Goal: Task Accomplishment & Management: Complete application form

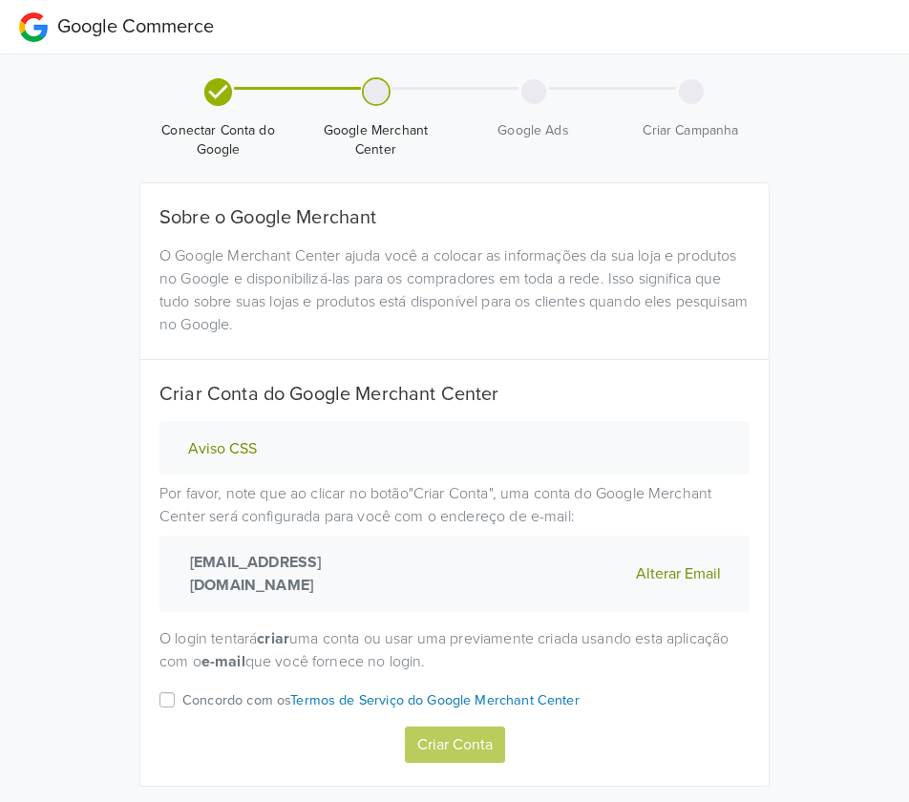
click at [213, 690] on p "Concordo com os Termos de Serviço do Google Merchant Center" at bounding box center [380, 700] width 397 height 21
click at [0, 0] on input "Concordo com os Termos de Serviço do Google Merchant Center" at bounding box center [0, 0] width 0 height 0
click at [465, 727] on button "Criar Conta" at bounding box center [455, 745] width 100 height 36
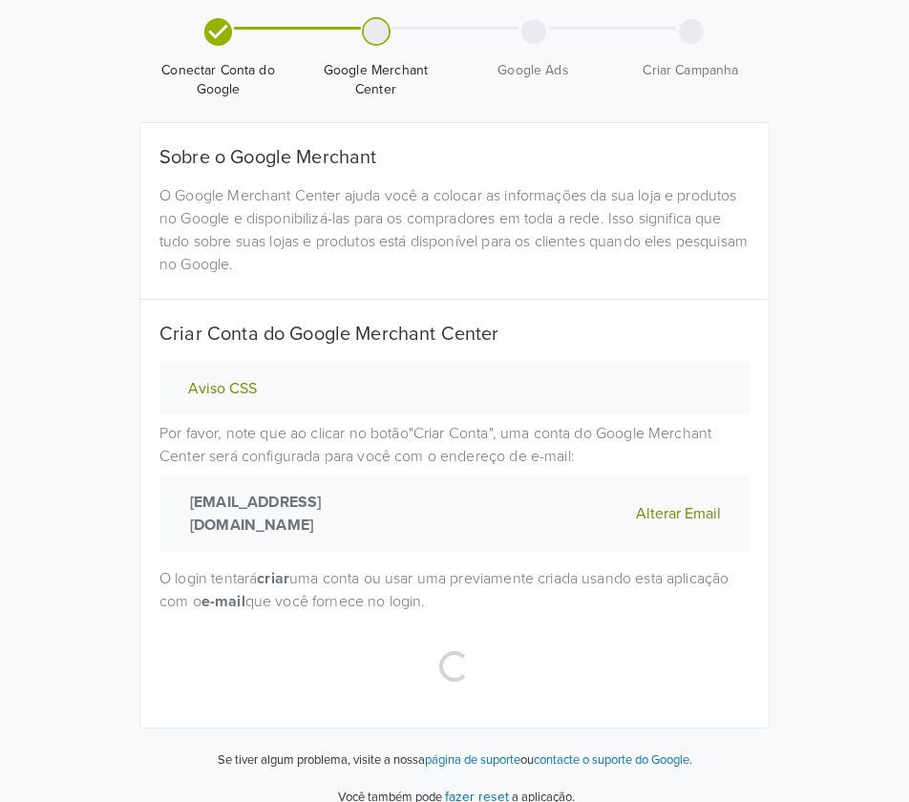
scroll to position [57, 0]
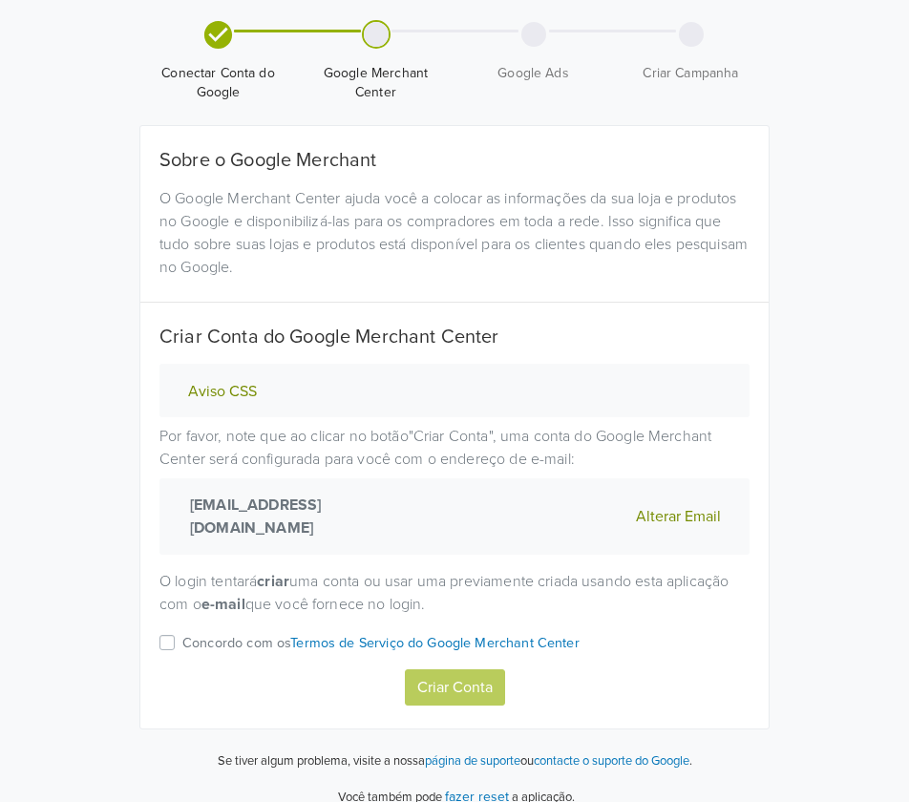
click at [182, 631] on label "Concordo com os Termos de Serviço do Google Merchant Center" at bounding box center [380, 650] width 397 height 38
click at [0, 0] on input "Concordo com os Termos de Serviço do Google Merchant Center" at bounding box center [0, 0] width 0 height 0
click at [474, 669] on button "Criar Conta" at bounding box center [455, 687] width 100 height 36
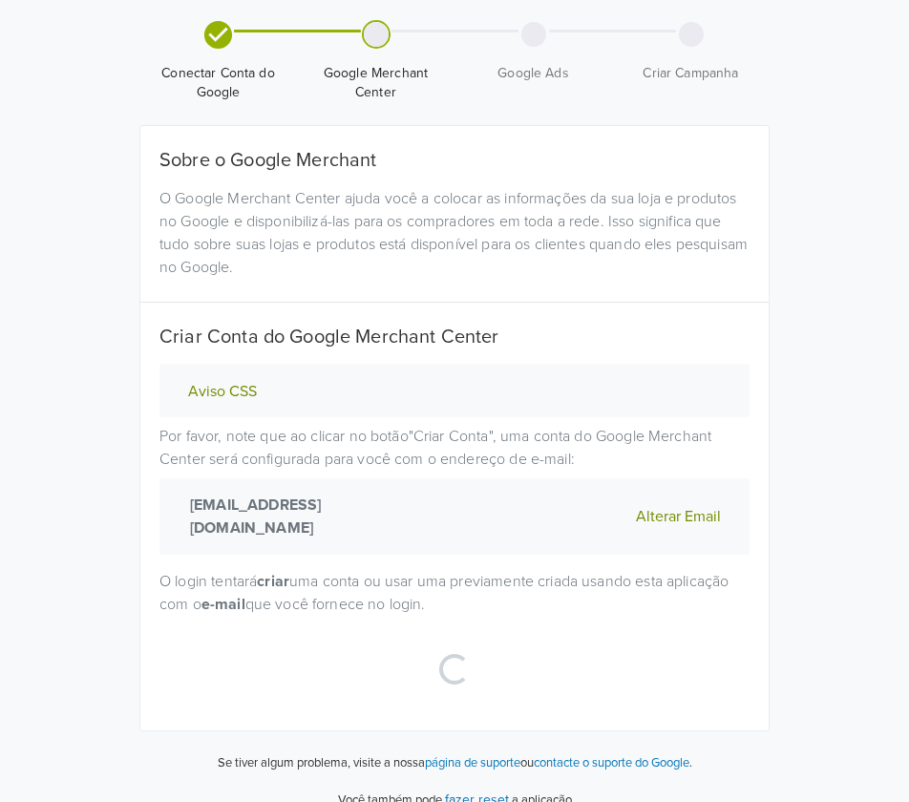
click at [662, 508] on button "Alterar Email" at bounding box center [678, 517] width 96 height 46
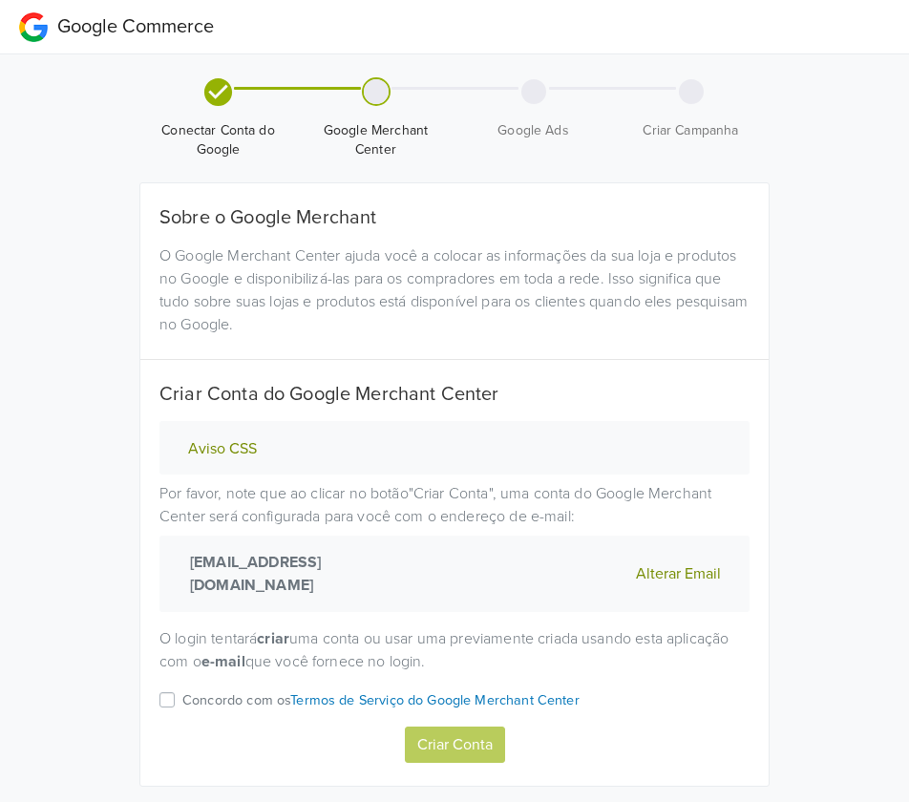
scroll to position [57, 0]
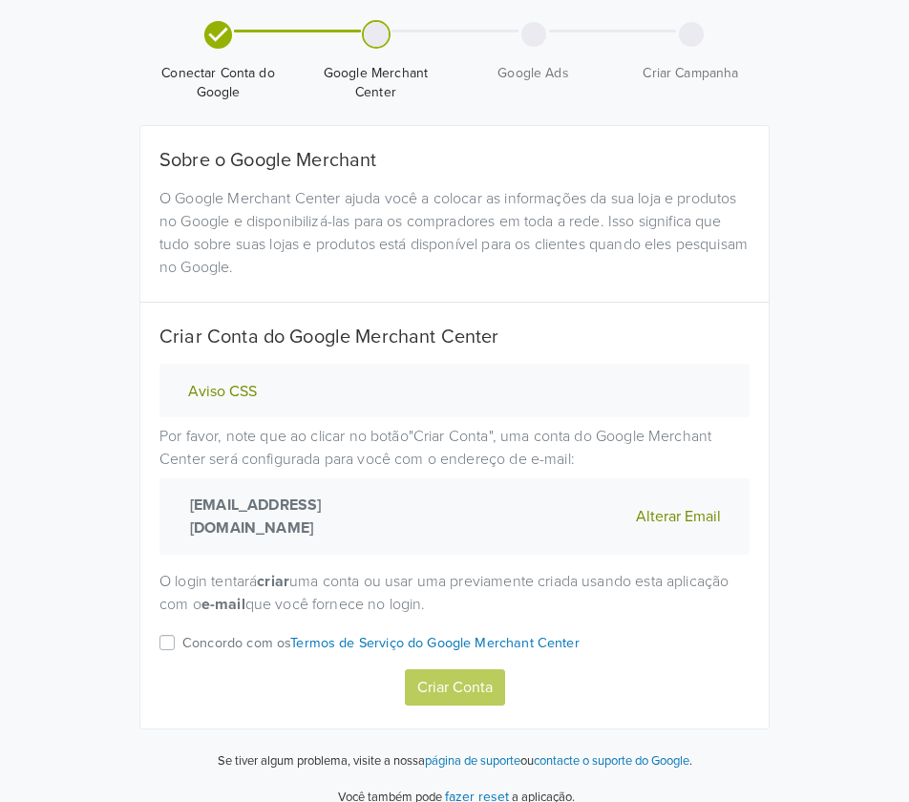
click at [192, 633] on p "Concordo com os Termos de Serviço do Google Merchant Center" at bounding box center [380, 643] width 397 height 21
click at [0, 0] on input "Concordo com os Termos de Serviço do Google Merchant Center" at bounding box center [0, 0] width 0 height 0
click at [452, 680] on button "Criar Conta" at bounding box center [455, 687] width 100 height 36
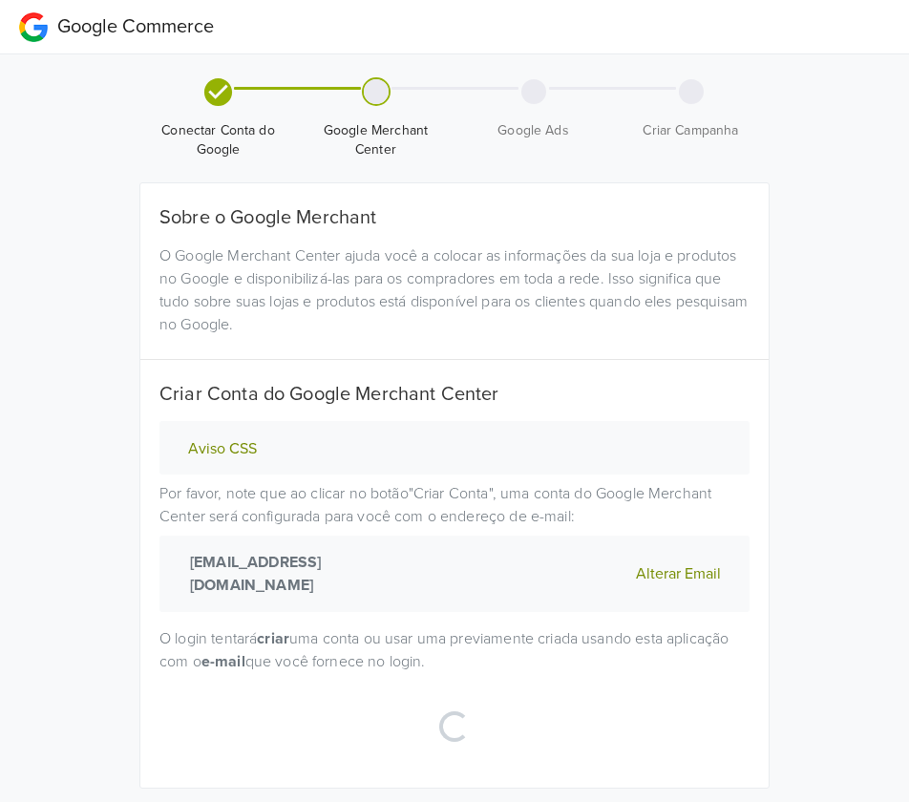
scroll to position [60, 0]
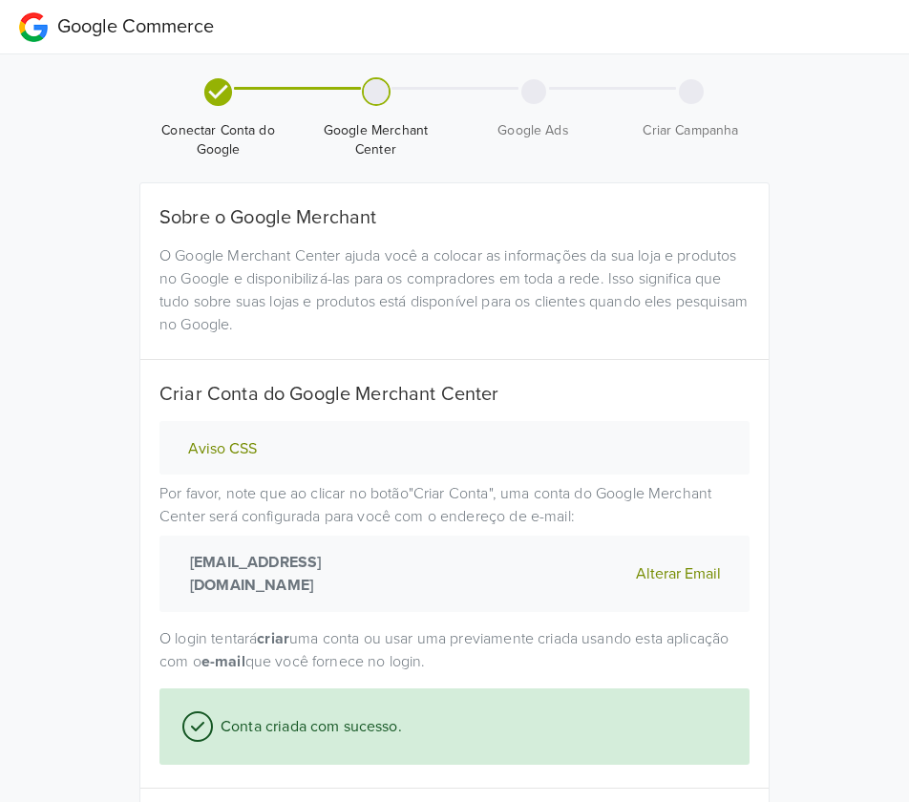
select select "pt"
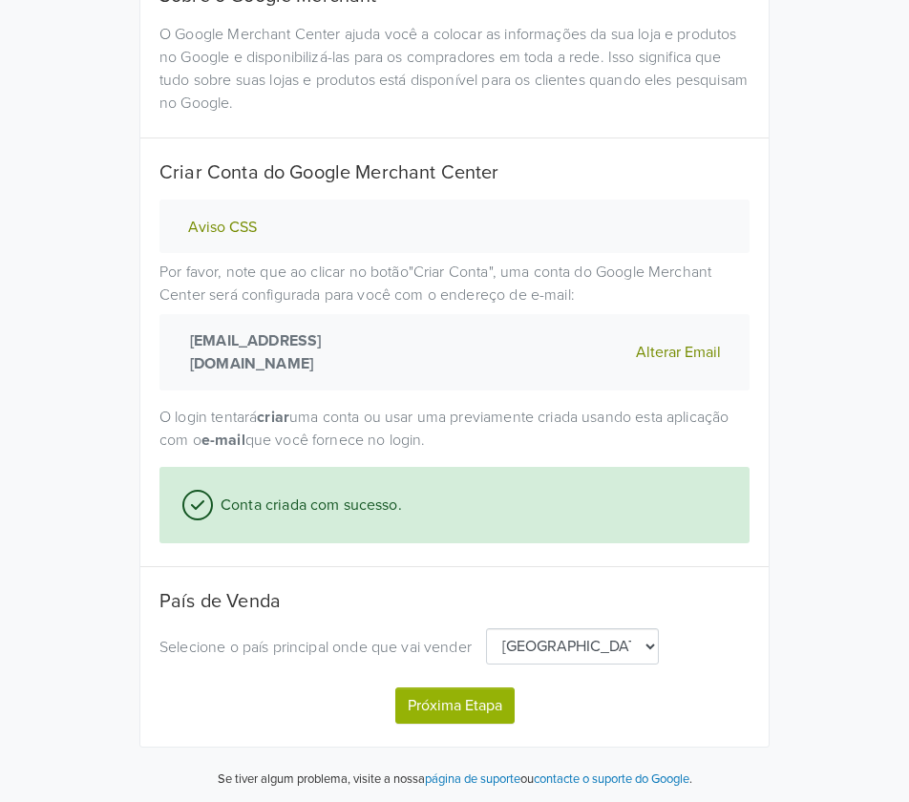
scroll to position [241, 0]
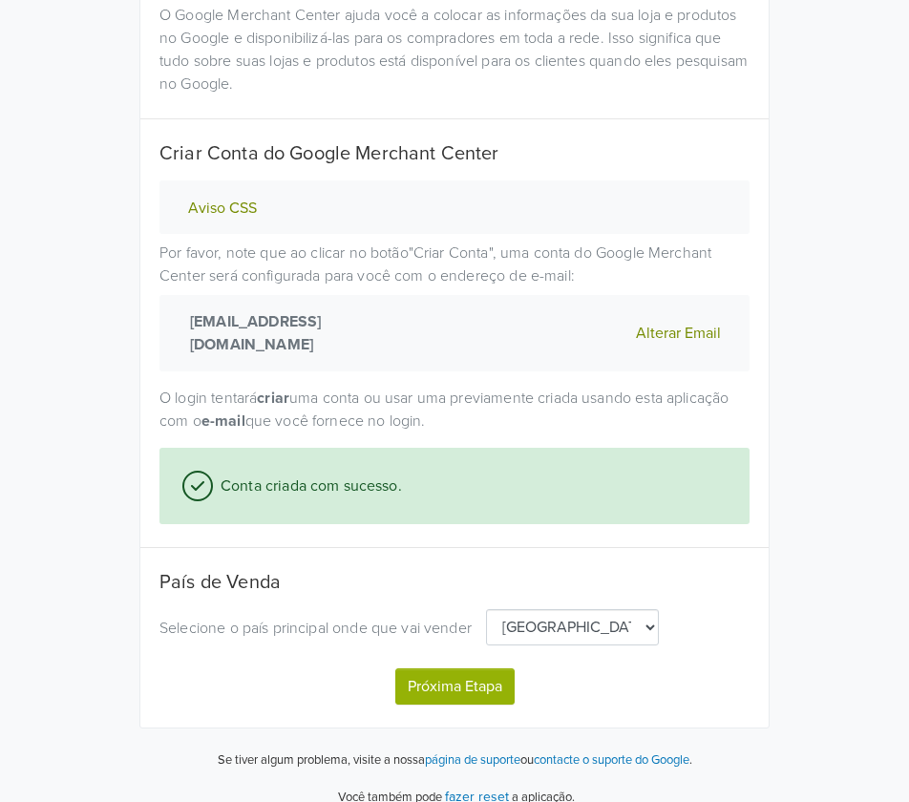
click at [468, 668] on button "Próxima Etapa" at bounding box center [454, 686] width 119 height 36
select select "pt"
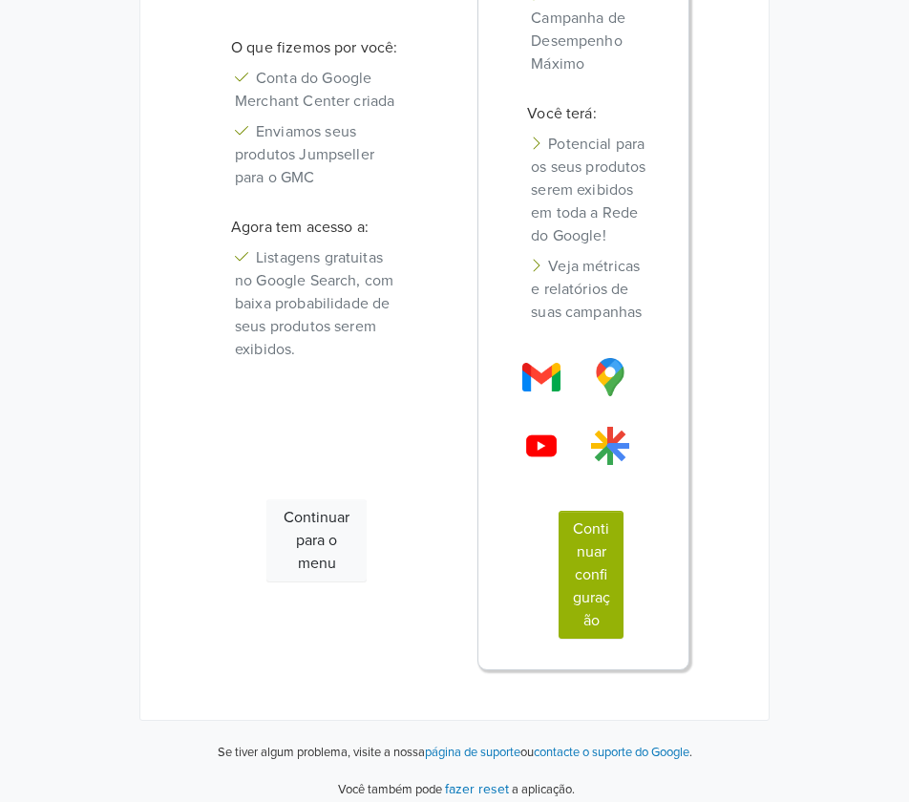
scroll to position [627, 0]
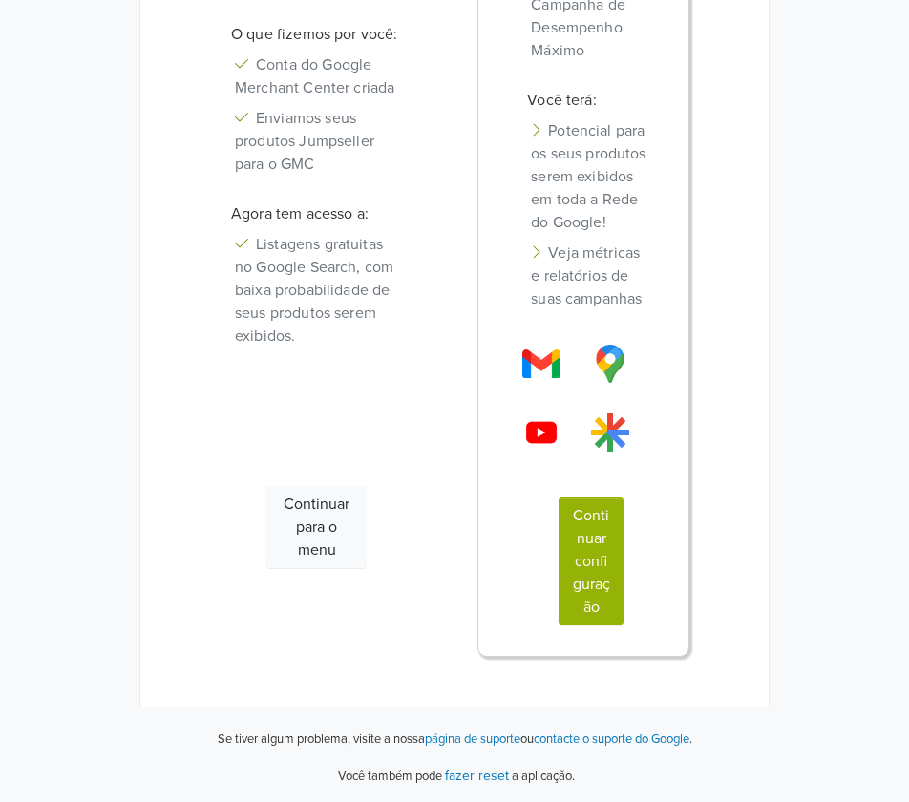
click at [579, 587] on button "Continuar configuração" at bounding box center [591, 561] width 65 height 128
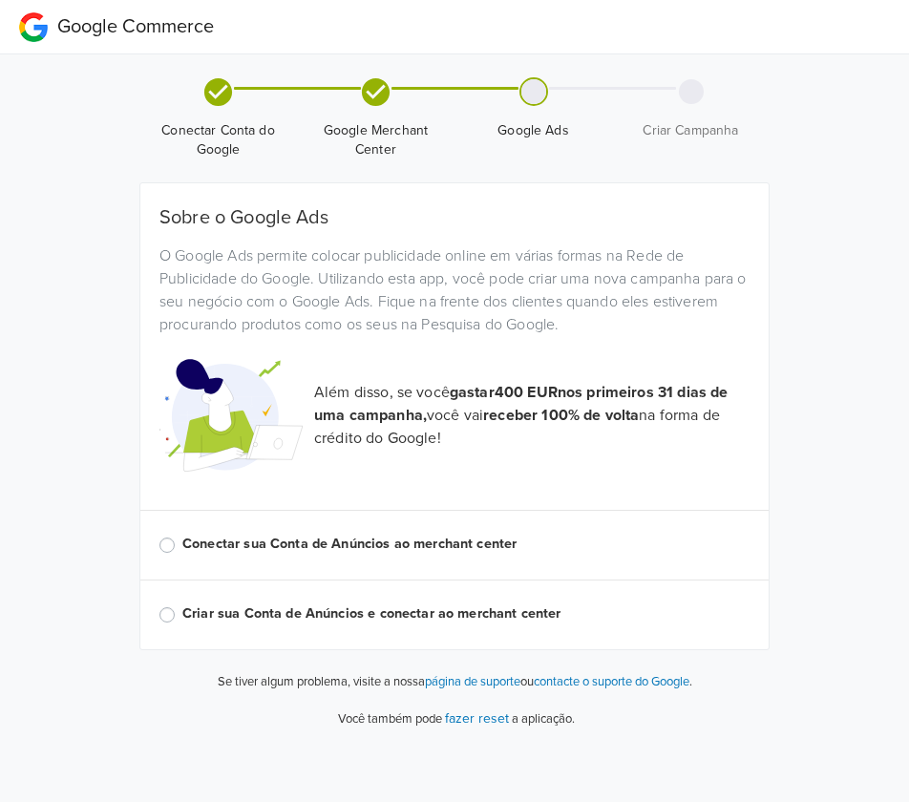
scroll to position [0, 0]
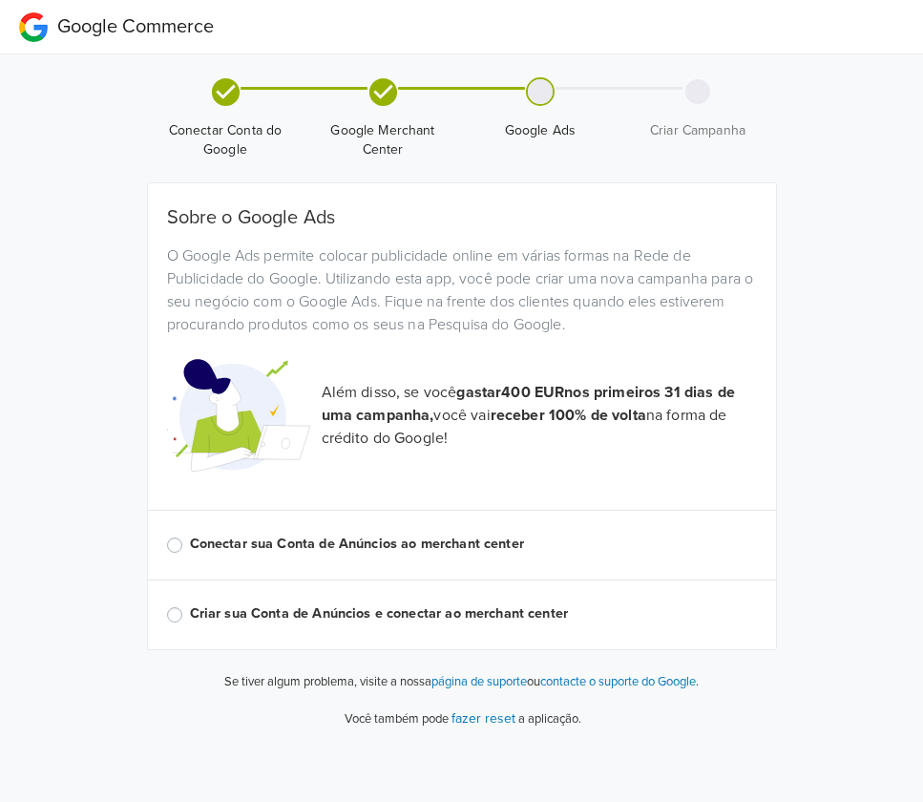
click at [306, 616] on label "Criar sua Conta de Anúncios e conectar ao merchant center" at bounding box center [473, 613] width 567 height 21
click at [0, 0] on input "Criar sua Conta de Anúncios e conectar ao merchant center" at bounding box center [0, 0] width 0 height 0
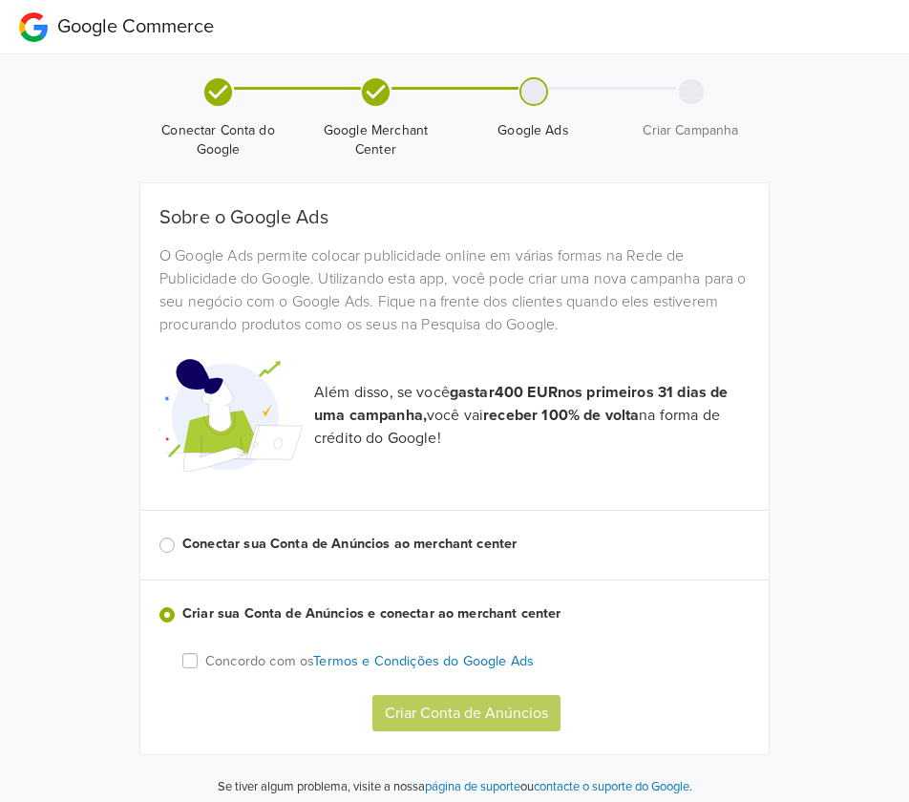
click at [205, 663] on label "Concordo com os Termos e Condições do Google Ads" at bounding box center [369, 660] width 328 height 23
click at [0, 0] on input "Concordo com os Termos e Condições do Google Ads" at bounding box center [0, 0] width 0 height 0
click at [432, 714] on button "Criar Conta de Anúncios" at bounding box center [466, 713] width 188 height 36
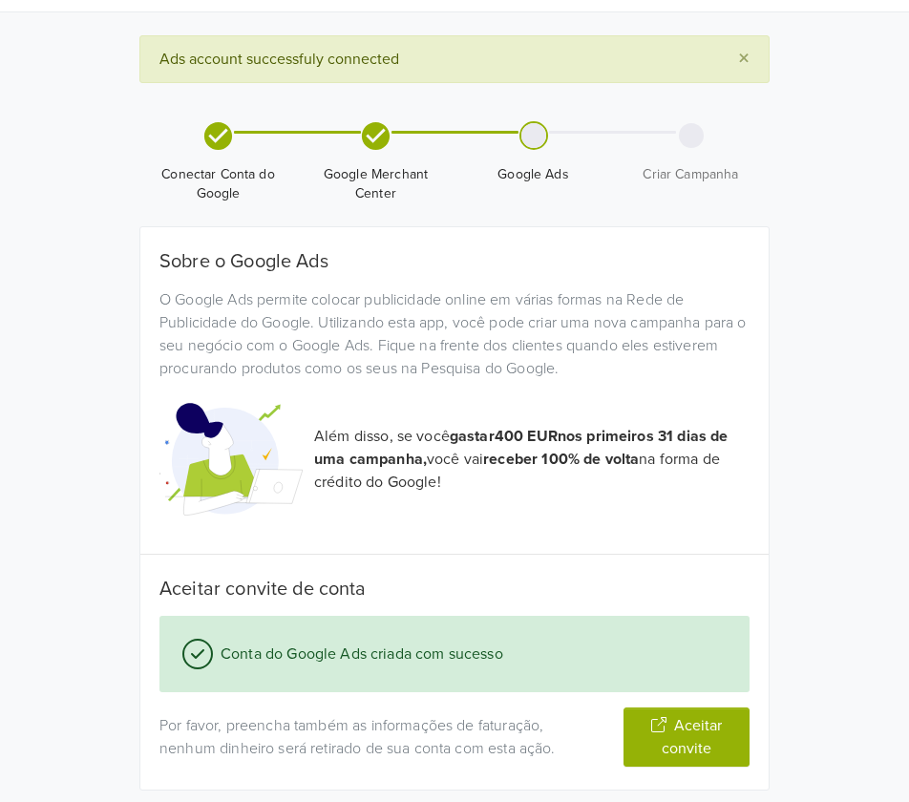
scroll to position [88, 0]
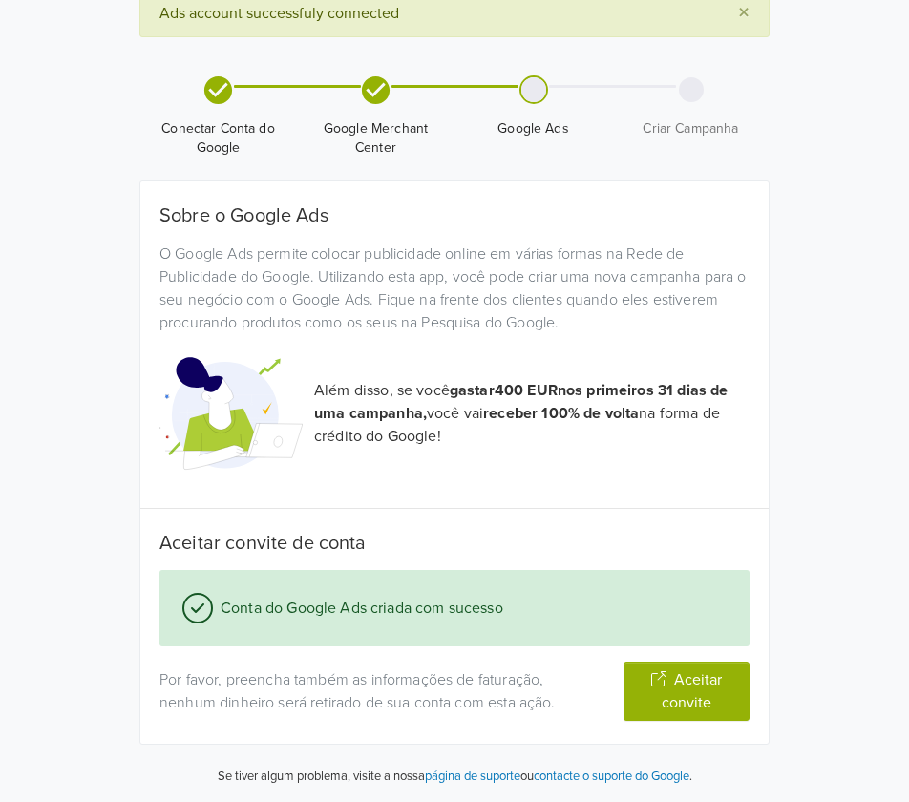
click at [685, 691] on button "Aceitar convite" at bounding box center [686, 691] width 126 height 59
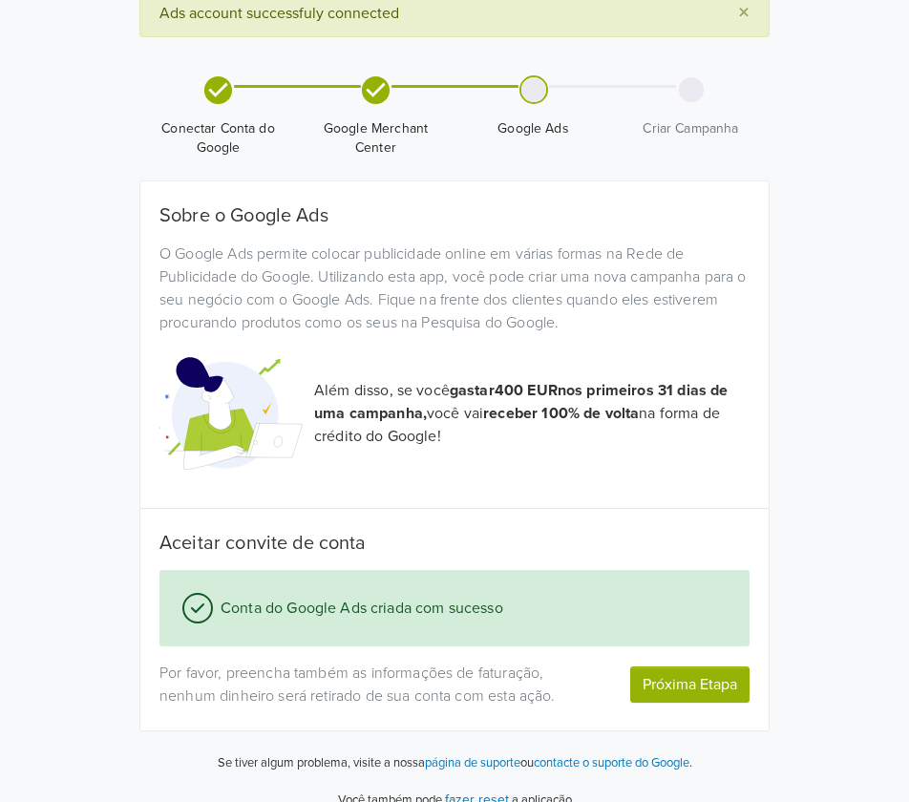
scroll to position [112, 0]
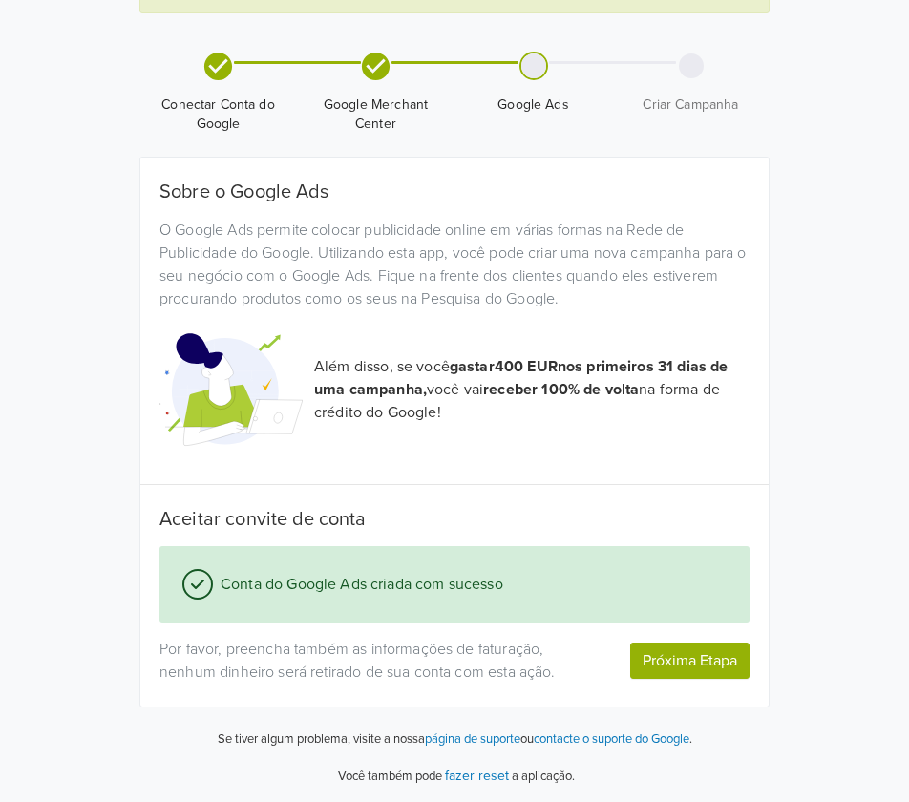
click at [673, 663] on button "Próxima Etapa" at bounding box center [689, 661] width 119 height 36
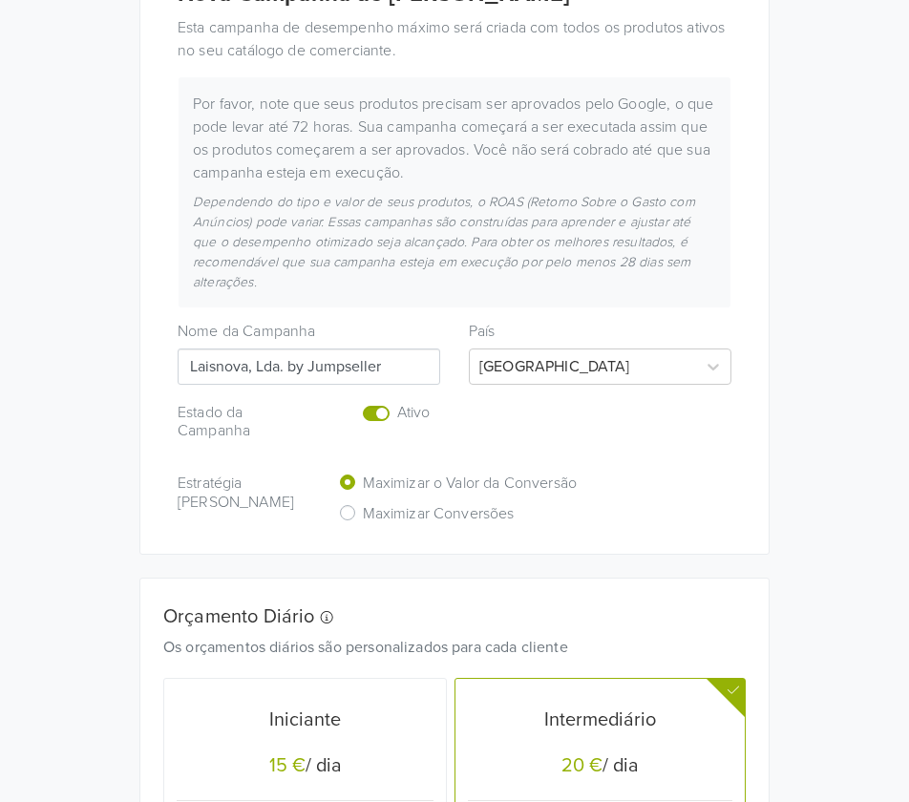
scroll to position [366, 0]
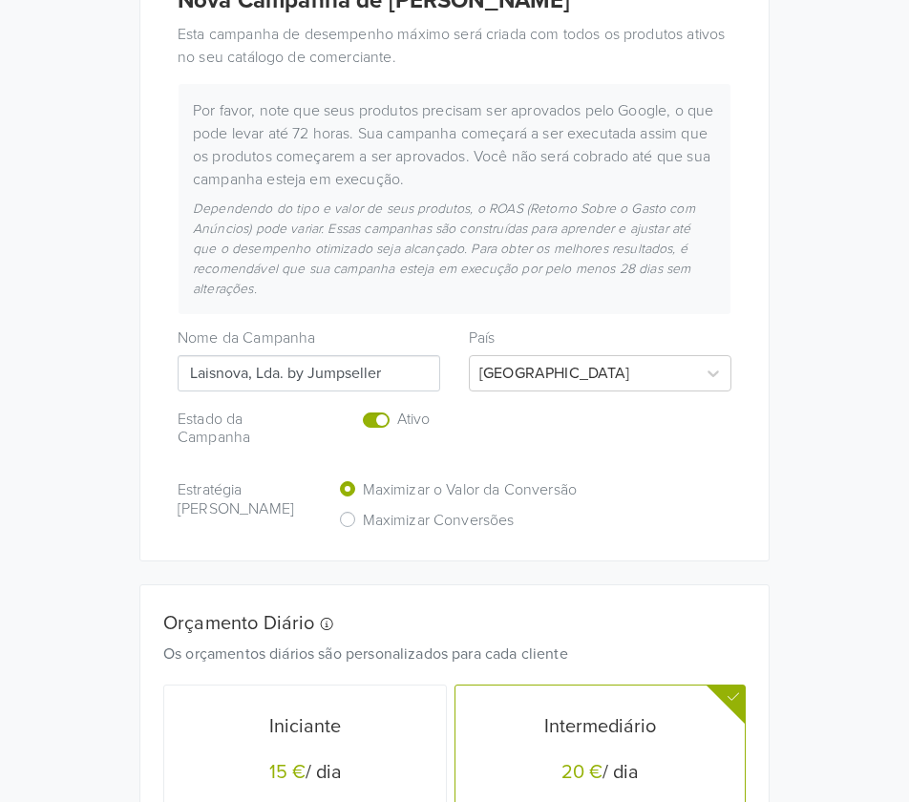
click at [390, 519] on h6 "Maximizar Conversões" at bounding box center [439, 521] width 152 height 18
click at [0, 0] on input "Maximizar Conversões" at bounding box center [0, 0] width 0 height 0
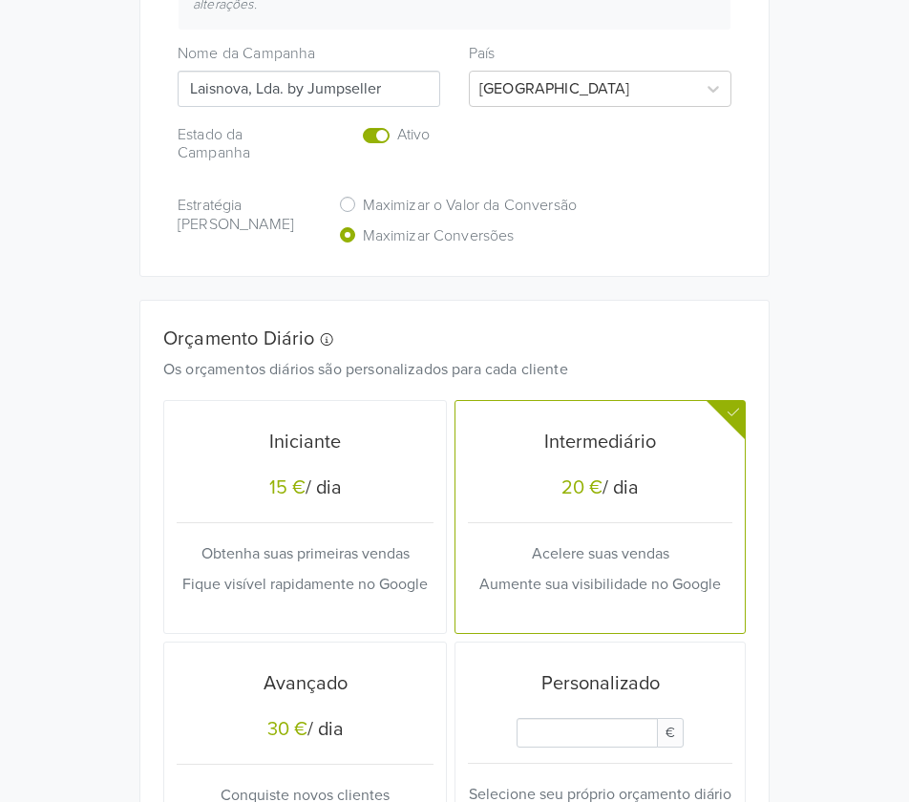
scroll to position [659, 0]
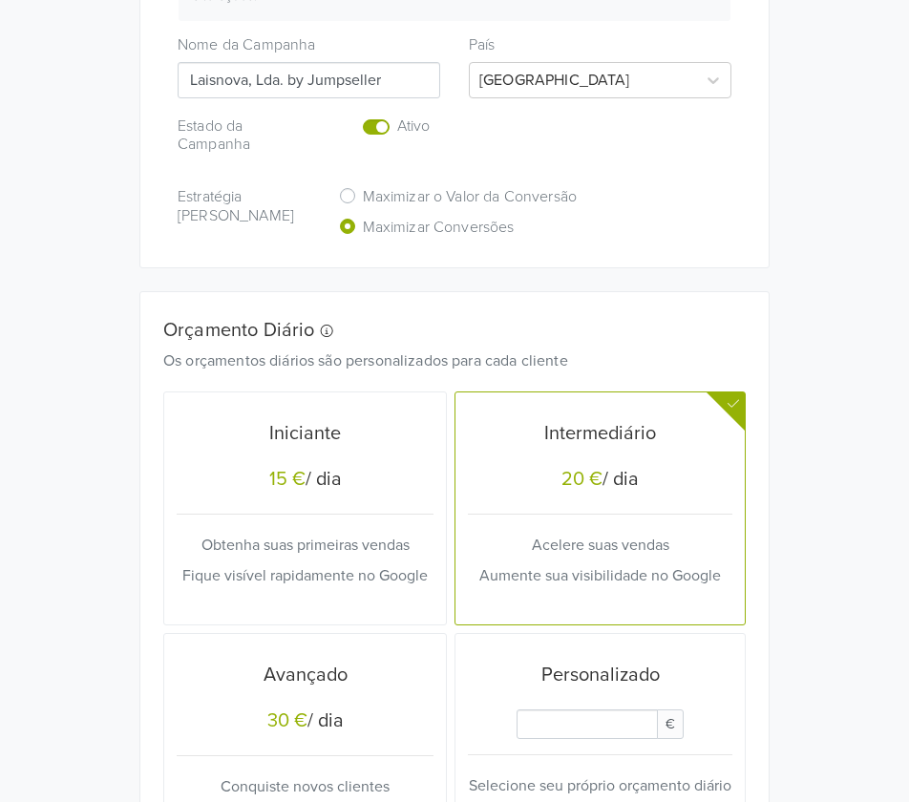
click at [587, 724] on input "Daily Custom Budget" at bounding box center [586, 724] width 140 height 30
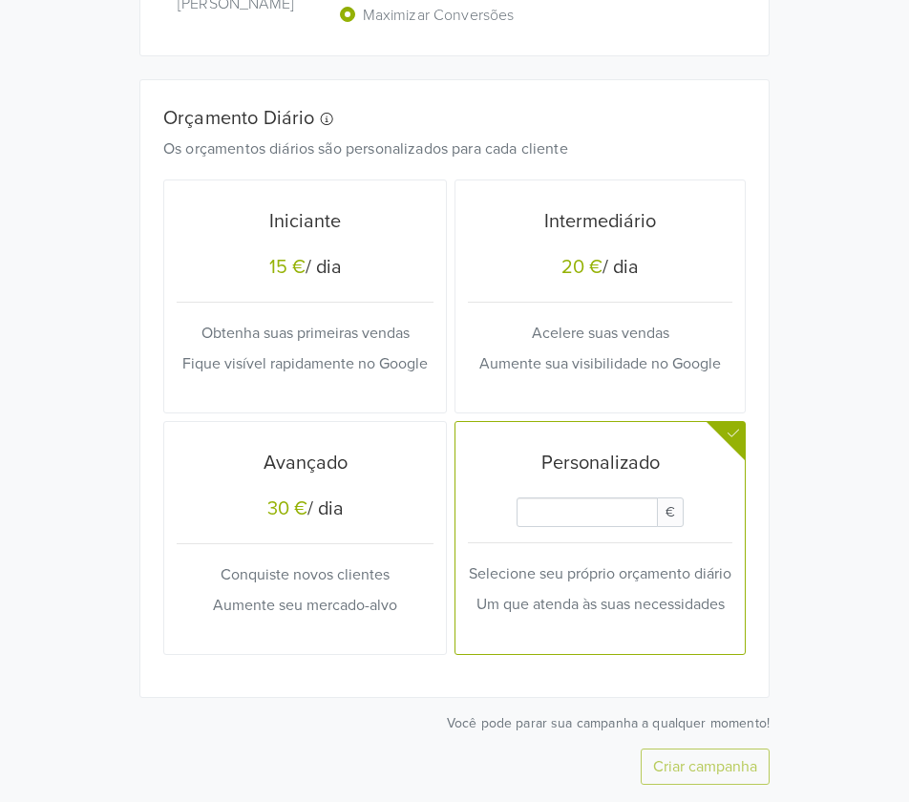
scroll to position [970, 0]
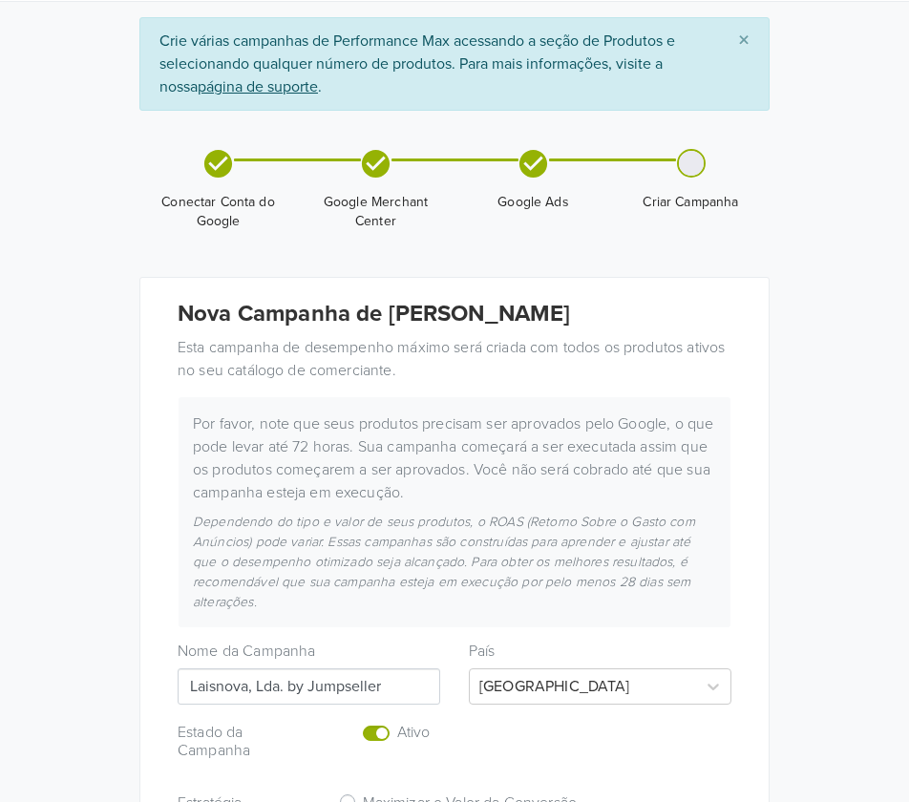
scroll to position [46, 0]
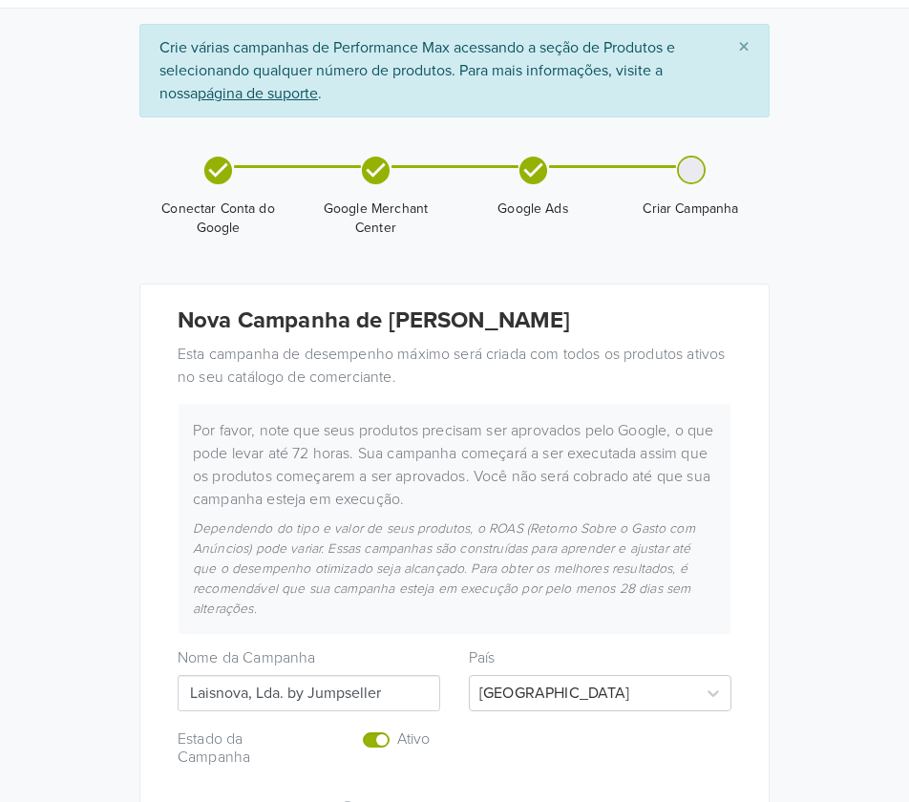
click at [288, 97] on u "página de suporte" at bounding box center [258, 93] width 120 height 19
